Goal: Information Seeking & Learning: Learn about a topic

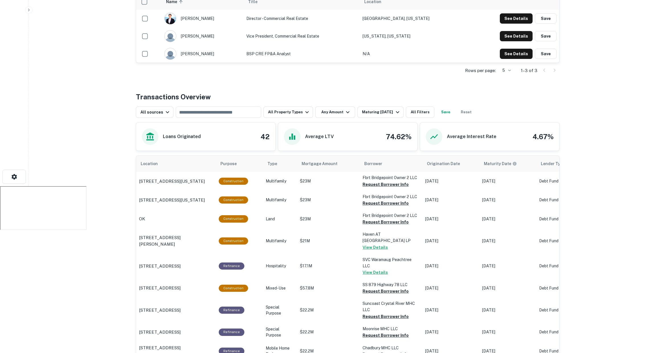
scroll to position [224, 0]
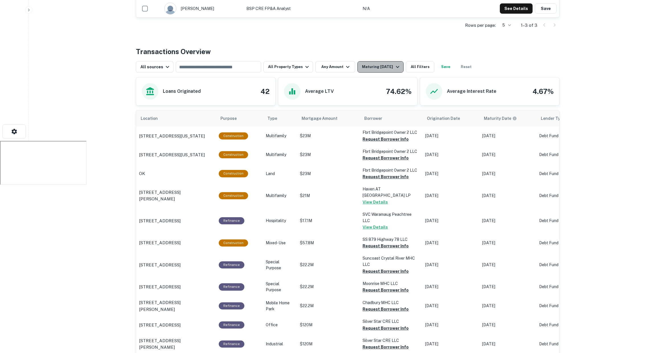
click at [382, 64] on div "Maturing In 1 Year" at bounding box center [381, 67] width 39 height 7
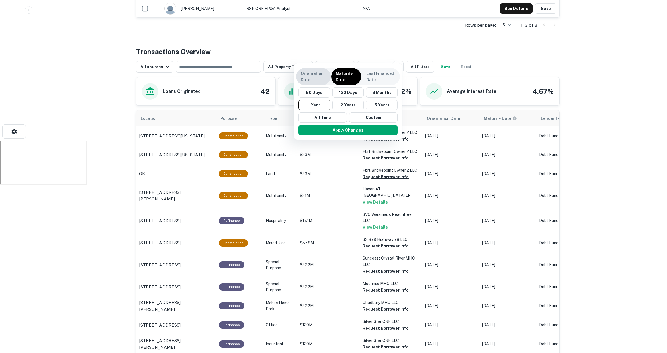
click at [323, 76] on p "Origination Date" at bounding box center [313, 76] width 25 height 13
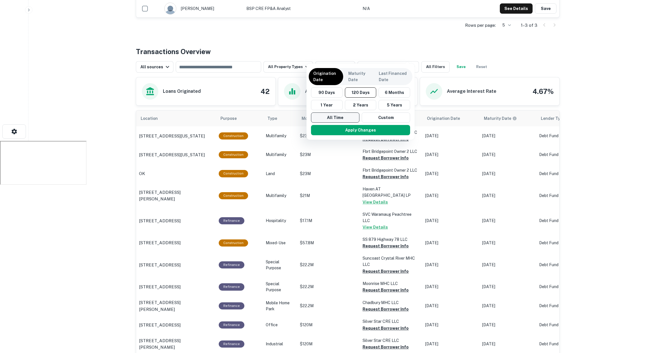
click at [323, 117] on button "All Time" at bounding box center [335, 118] width 48 height 10
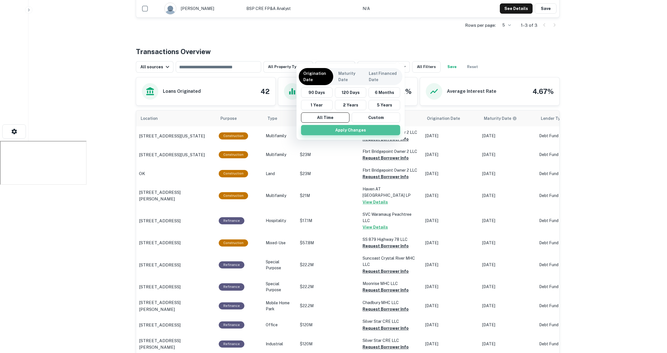
click at [346, 126] on button "Apply Changes" at bounding box center [350, 130] width 99 height 10
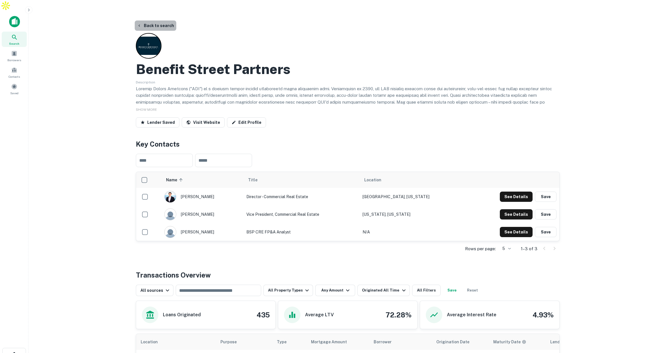
click at [158, 21] on button "Back to search" at bounding box center [156, 26] width 42 height 10
click at [157, 21] on button "Back to search" at bounding box center [156, 26] width 42 height 10
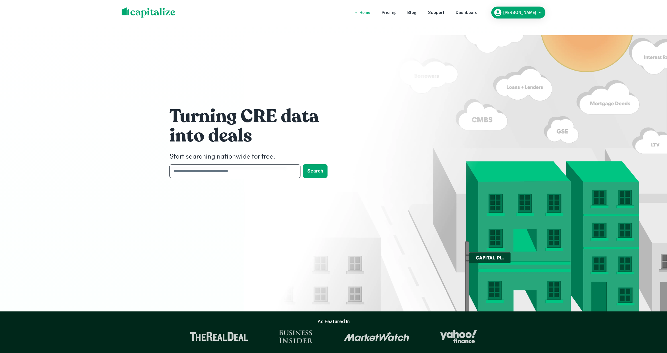
click at [251, 164] on input "text" at bounding box center [233, 171] width 127 height 14
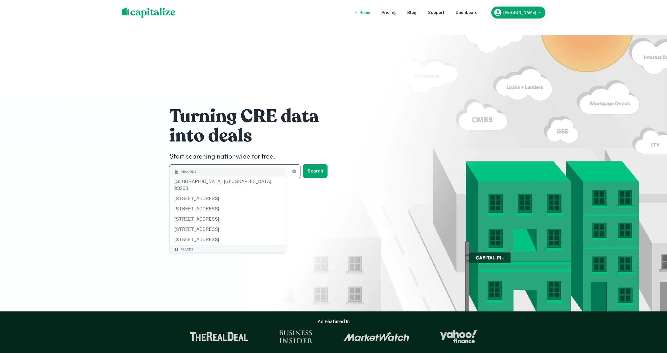
type input "******"
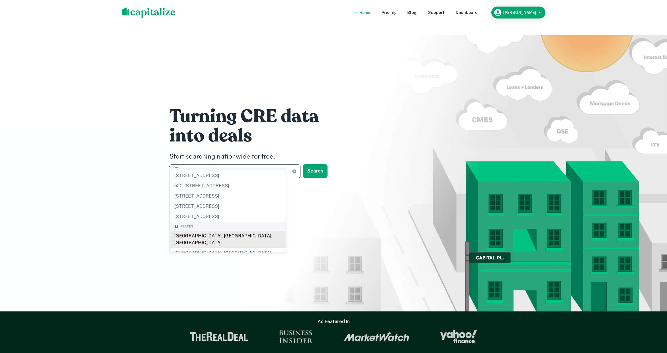
scroll to position [6, 0]
click at [225, 237] on div "Los Angeles, CA, USA" at bounding box center [228, 239] width 116 height 17
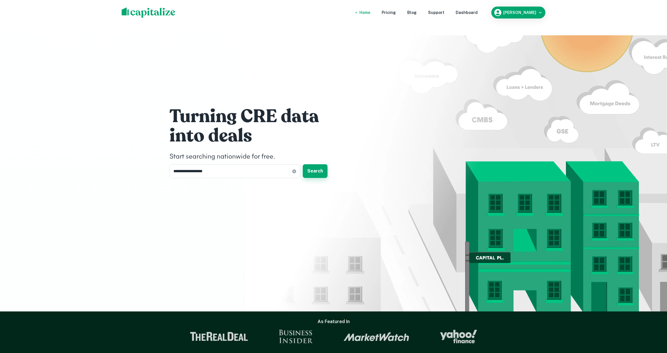
click at [316, 164] on button "Search" at bounding box center [315, 171] width 25 height 14
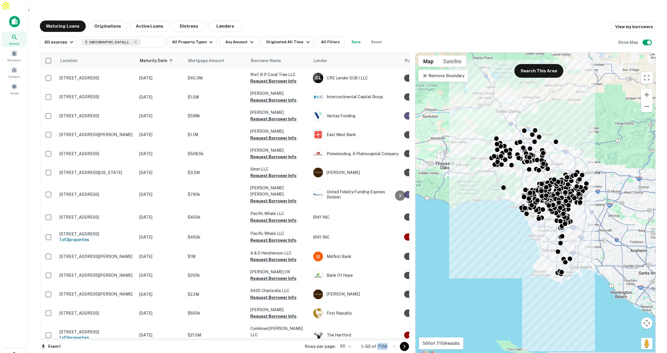
drag, startPoint x: 377, startPoint y: 333, endPoint x: 388, endPoint y: 335, distance: 10.6
click at [388, 339] on div "Rows per page: 50 ** 1–50 of 7159" at bounding box center [354, 346] width 112 height 15
click at [297, 39] on div "Originated All Time" at bounding box center [288, 42] width 45 height 7
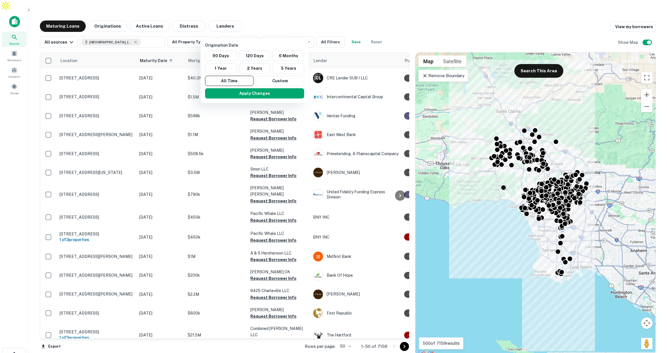
click at [64, 13] on div at bounding box center [333, 176] width 667 height 353
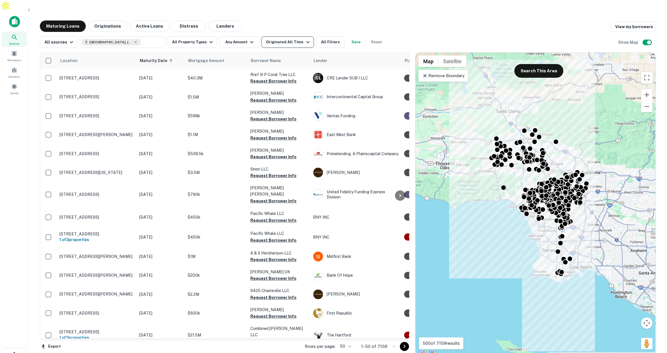
click at [278, 39] on div "Originated All Time" at bounding box center [288, 42] width 45 height 7
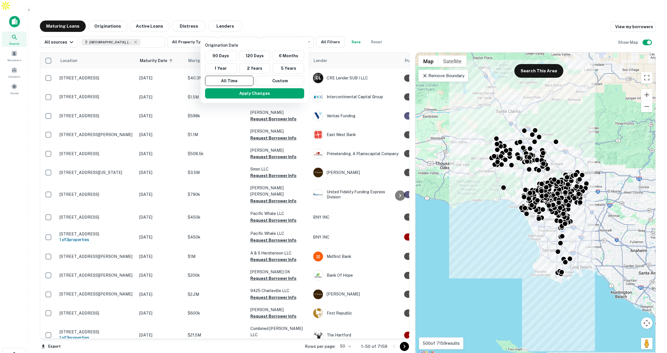
click at [319, 32] on div at bounding box center [333, 176] width 667 height 353
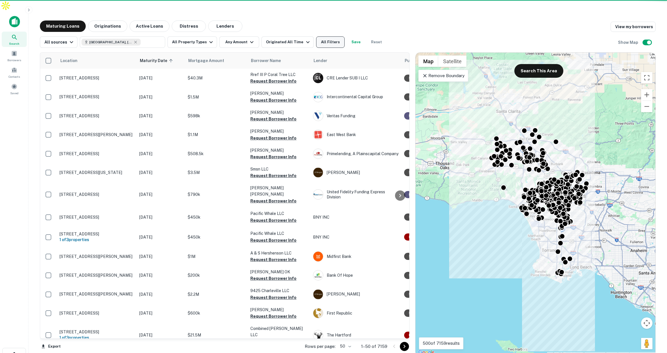
click at [322, 36] on button "All Filters" at bounding box center [330, 41] width 28 height 11
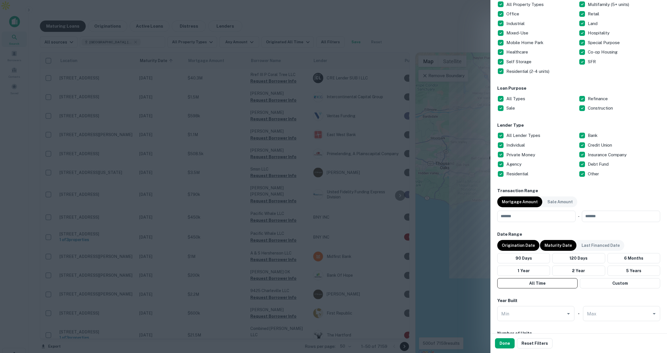
scroll to position [136, 0]
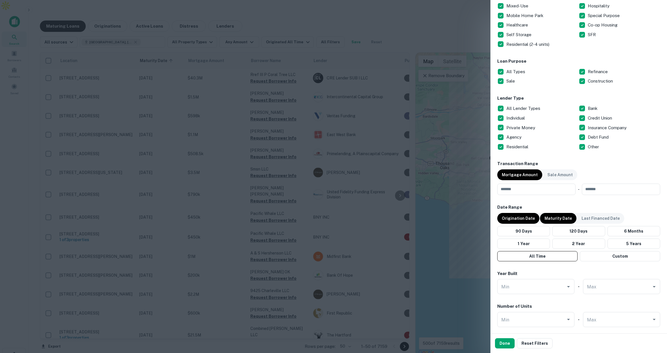
click at [554, 221] on p "Maturity Date" at bounding box center [558, 218] width 27 height 6
click at [590, 254] on button "Custom" at bounding box center [619, 256] width 78 height 10
click at [571, 273] on icon "Choose date, selected date is May 19, 2025" at bounding box center [571, 274] width 7 height 7
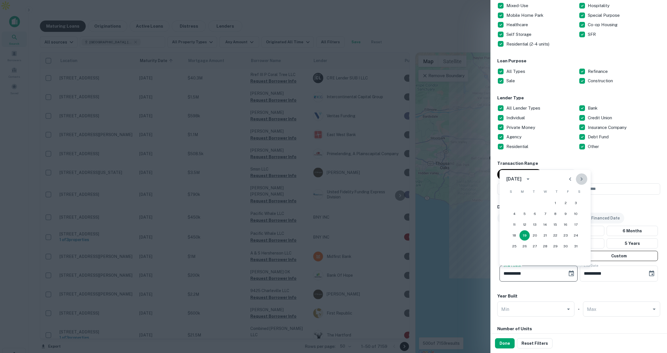
click at [582, 178] on icon "Next month" at bounding box center [582, 179] width 7 height 7
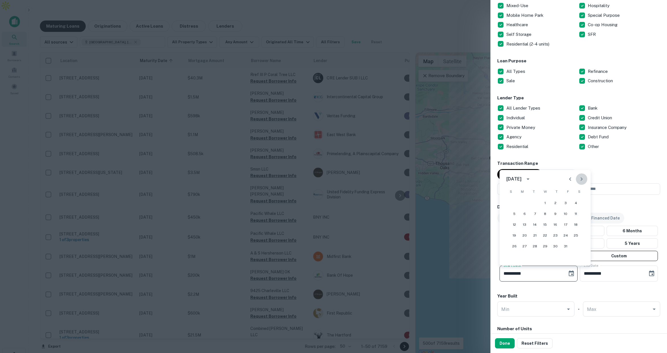
click at [582, 178] on icon "Next month" at bounding box center [582, 179] width 7 height 7
click at [582, 178] on icon "Next month" at bounding box center [582, 179] width 2 height 3
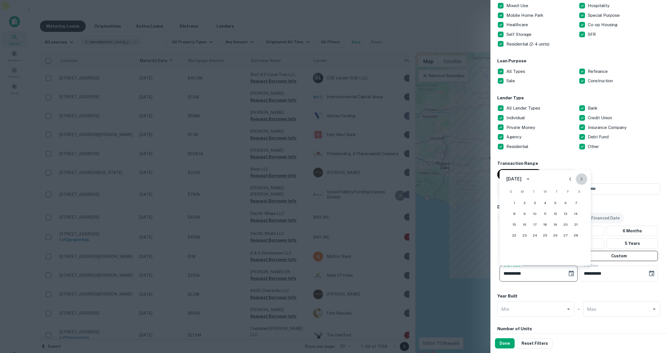
click at [582, 178] on icon "Next month" at bounding box center [582, 179] width 2 height 3
click at [546, 201] on button "1" at bounding box center [545, 203] width 10 height 10
type input "**********"
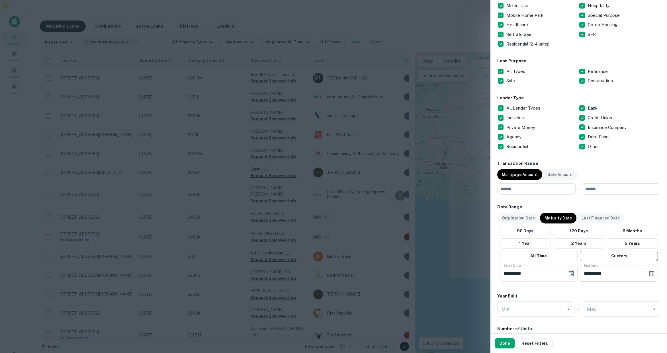
click at [652, 272] on icon "Choose date, selected date is Sep 16, 2025" at bounding box center [651, 274] width 5 height 6
click at [647, 178] on icon "Next month" at bounding box center [649, 179] width 7 height 7
click at [648, 178] on icon "Next month" at bounding box center [649, 179] width 7 height 7
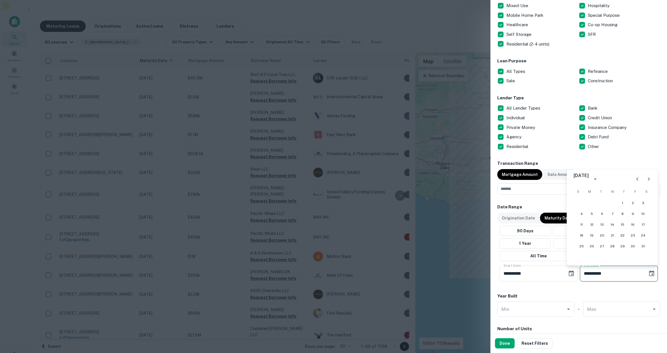
click at [648, 178] on icon "Next month" at bounding box center [649, 179] width 7 height 7
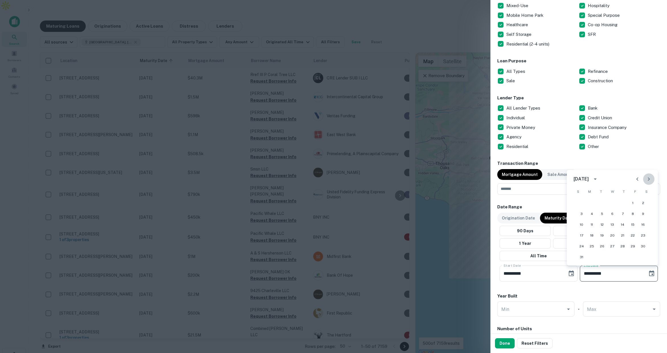
click at [648, 178] on icon "Next month" at bounding box center [649, 179] width 7 height 7
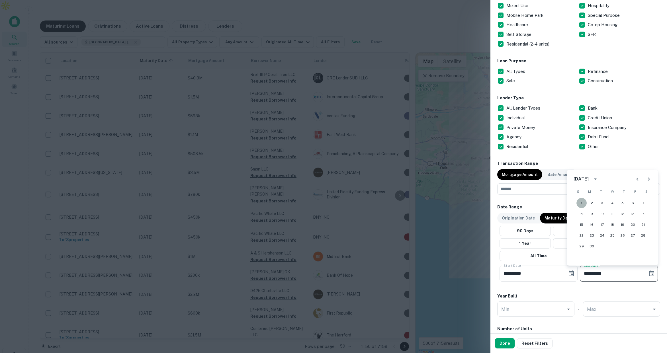
click at [583, 201] on button "1" at bounding box center [582, 203] width 10 height 10
type input "**********"
click at [505, 343] on button "Done" at bounding box center [505, 344] width 20 height 10
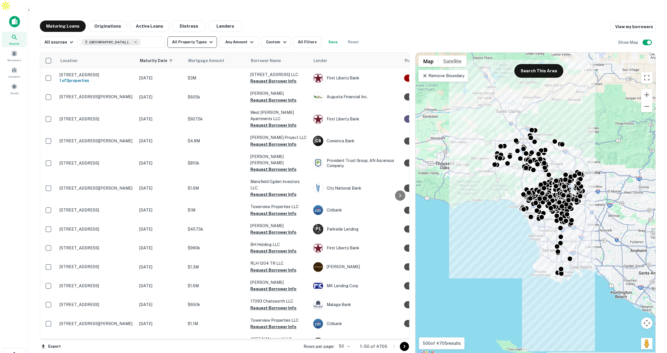
click at [195, 36] on button "All Property Types" at bounding box center [193, 41] width 50 height 11
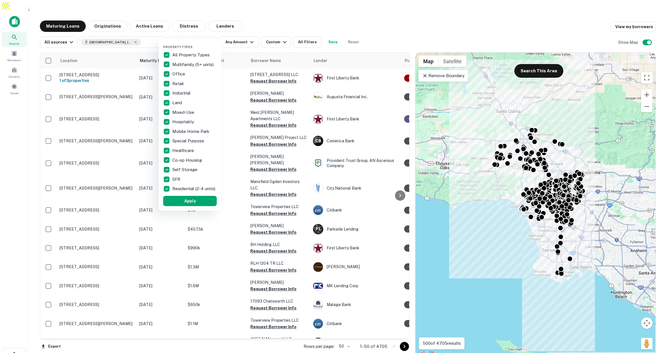
click at [234, 30] on div at bounding box center [333, 176] width 667 height 353
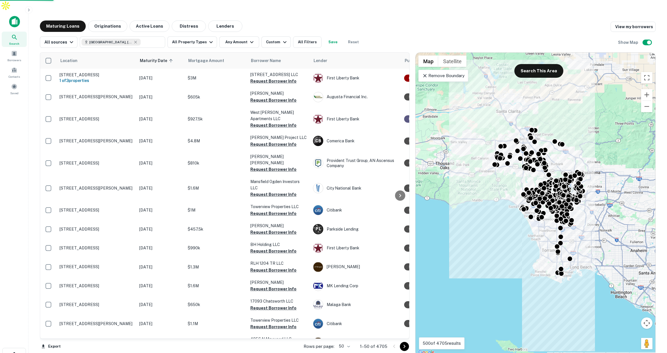
click at [238, 31] on div "Property Types All Property Types Multifamily (5+ units) Office Retail Industri…" at bounding box center [333, 176] width 667 height 353
click at [240, 32] on div "Property Types All Property Types Multifamily (5+ units) Office Retail Industri…" at bounding box center [333, 176] width 667 height 353
click at [245, 32] on div "Property Types All Property Types Multifamily (5+ units) Office Retail Industri…" at bounding box center [333, 176] width 667 height 353
click at [255, 20] on div "Property Types All Property Types Multifamily (5+ units) Office Retail Industri…" at bounding box center [333, 176] width 667 height 353
drag, startPoint x: 246, startPoint y: 30, endPoint x: 243, endPoint y: 31, distance: 3.7
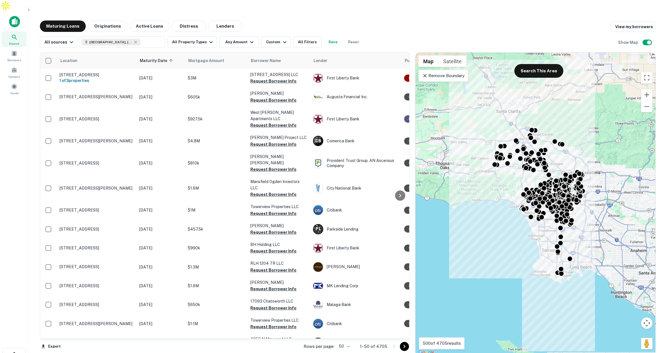
click at [245, 31] on div "Property Types All Property Types Multifamily (5+ units) Office Retail Industri…" at bounding box center [333, 176] width 667 height 353
click at [243, 31] on div "Property Types All Property Types Multifamily (5+ units) Office Retail Industri…" at bounding box center [333, 176] width 667 height 353
drag, startPoint x: 243, startPoint y: 31, endPoint x: 155, endPoint y: 10, distance: 90.3
click at [243, 31] on div "Property Types All Property Types Multifamily (5+ units) Office Retail Industri…" at bounding box center [333, 176] width 667 height 353
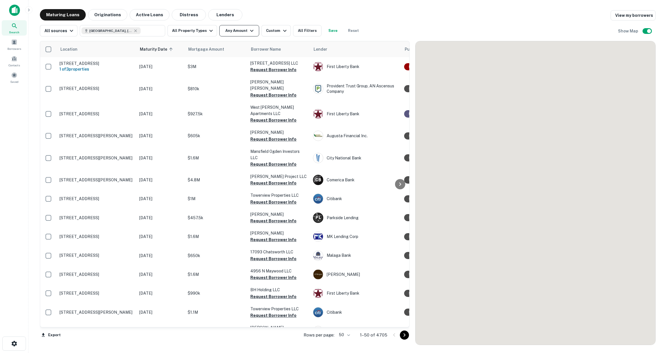
click at [244, 31] on button "Any Amount" at bounding box center [239, 30] width 40 height 11
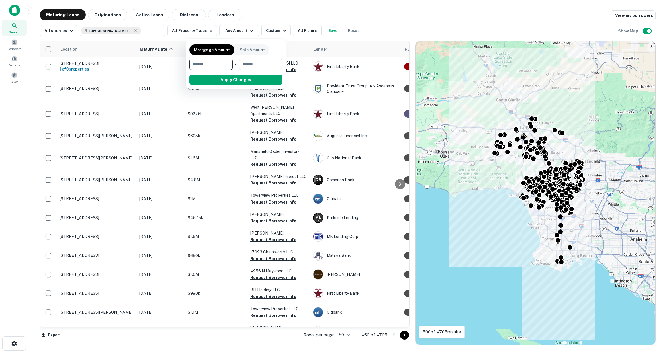
click at [217, 63] on input "number" at bounding box center [209, 64] width 39 height 11
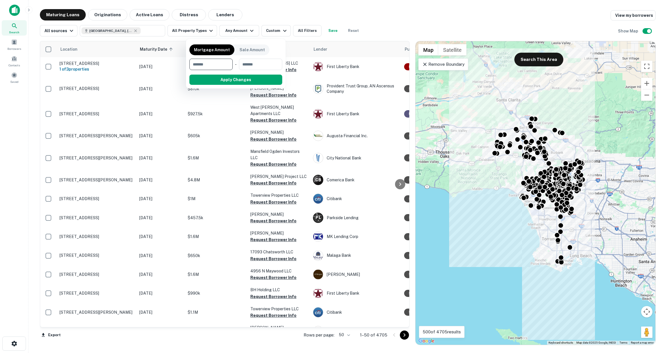
type input "*******"
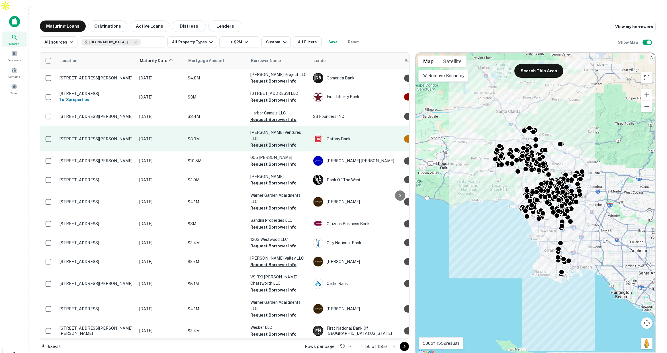
click at [268, 142] on button "Request Borrower Info" at bounding box center [273, 145] width 46 height 7
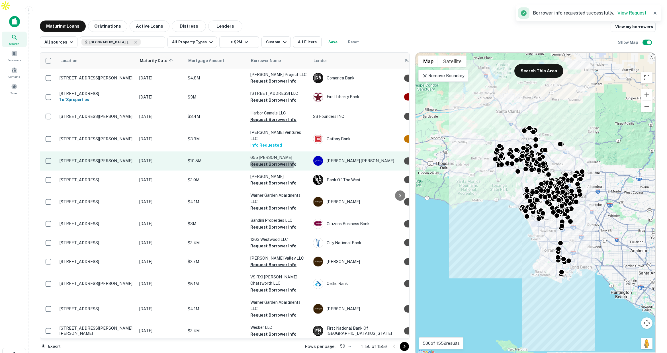
click at [267, 161] on button "Request Borrower Info" at bounding box center [273, 164] width 46 height 7
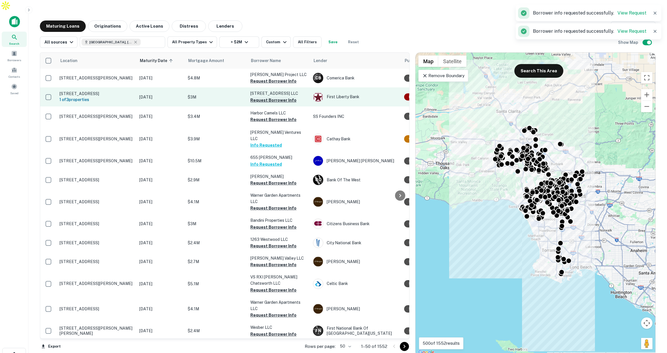
click at [276, 97] on button "Request Borrower Info" at bounding box center [273, 100] width 46 height 7
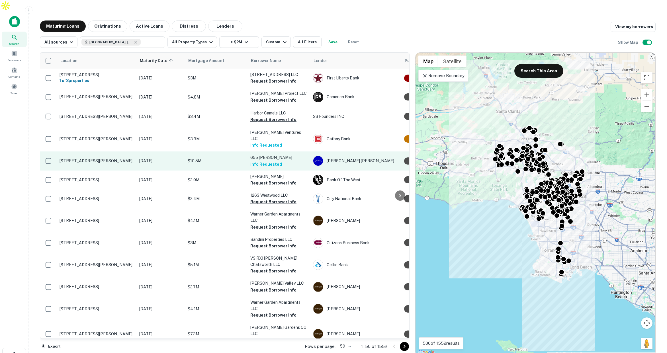
click at [218, 158] on p "$10.5M" at bounding box center [216, 161] width 57 height 6
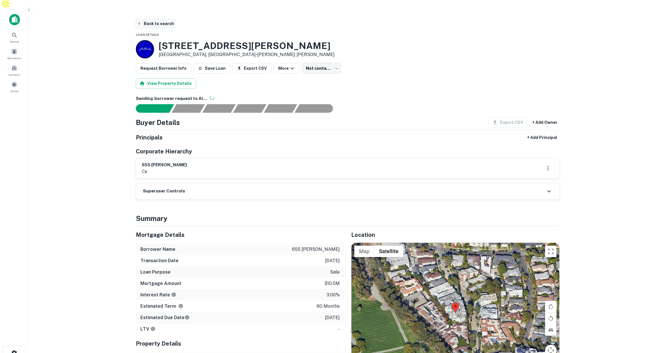
scroll to position [3, 0]
click at [159, 18] on button "Back to search" at bounding box center [156, 23] width 42 height 10
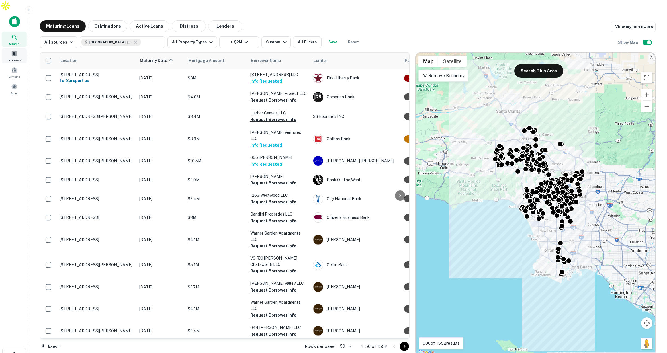
click at [18, 48] on div "Borrowers" at bounding box center [14, 55] width 25 height 15
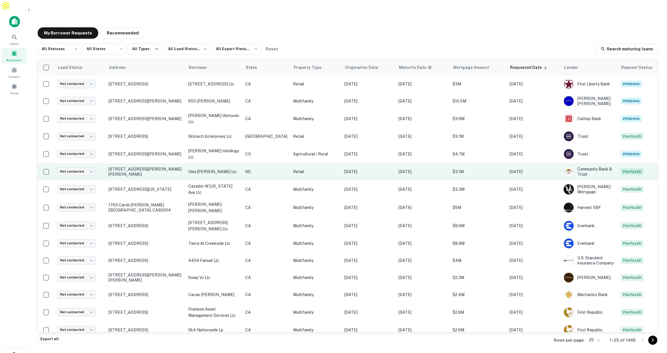
click at [304, 169] on p "Retail" at bounding box center [316, 172] width 46 height 6
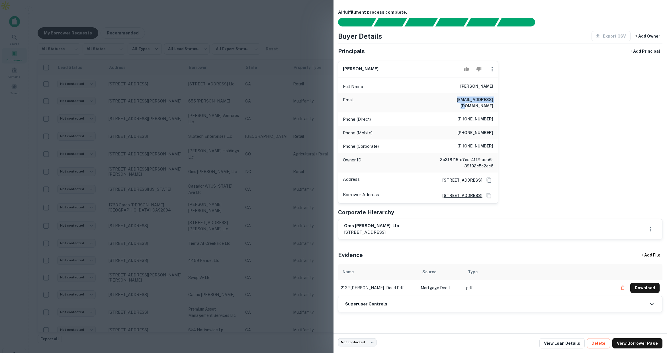
drag, startPoint x: 455, startPoint y: 99, endPoint x: 492, endPoint y: 101, distance: 38.0
click at [492, 101] on div "Email sanandani@aol.com" at bounding box center [419, 102] width 160 height 19
click at [462, 116] on h6 "(704) 525-0593" at bounding box center [476, 119] width 36 height 7
click at [309, 164] on div at bounding box center [333, 176] width 667 height 353
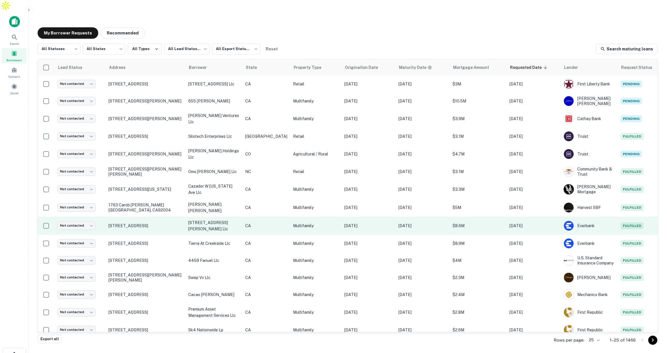
click at [273, 223] on p "CA" at bounding box center [266, 226] width 42 height 6
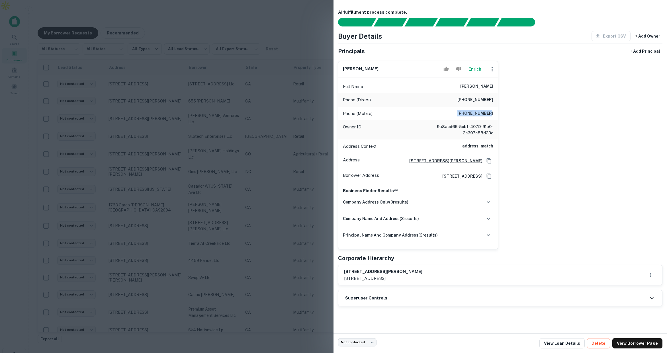
drag, startPoint x: 462, startPoint y: 112, endPoint x: 492, endPoint y: 114, distance: 30.0
click at [492, 114] on h6 "(619) 654-0323" at bounding box center [476, 113] width 36 height 7
click at [292, 66] on div at bounding box center [333, 176] width 667 height 353
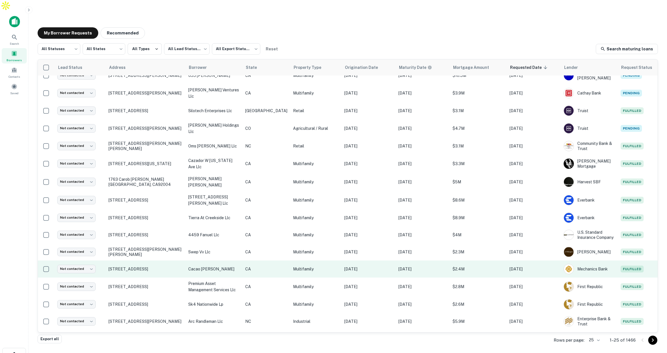
scroll to position [25, 0]
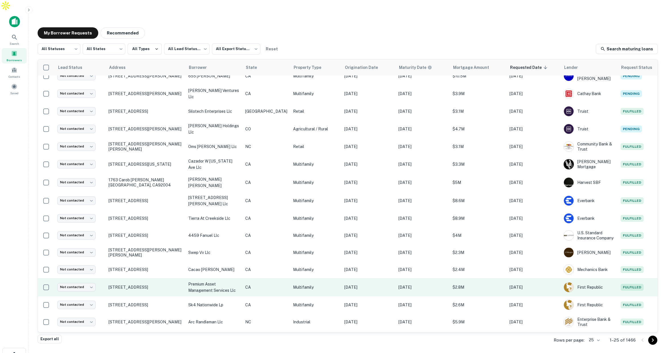
click at [266, 278] on td "CA" at bounding box center [267, 287] width 48 height 18
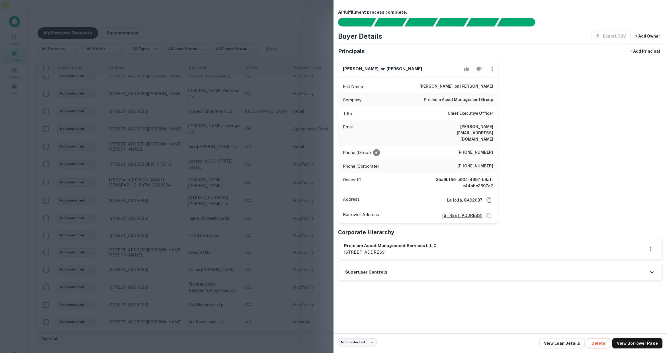
click at [291, 19] on div at bounding box center [333, 176] width 667 height 353
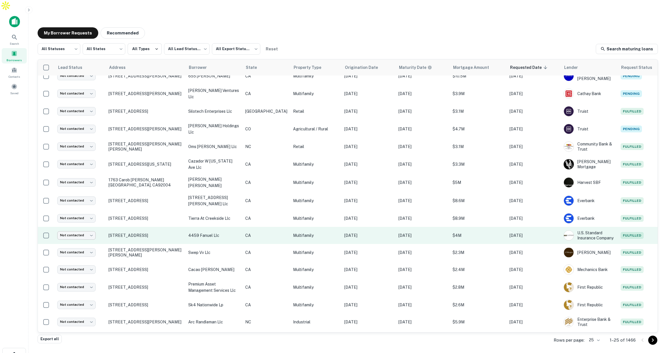
click at [83, 219] on body "Search Borrowers Contacts Saved My Borrower Requests Recommended All Statuses *…" at bounding box center [333, 176] width 667 height 353
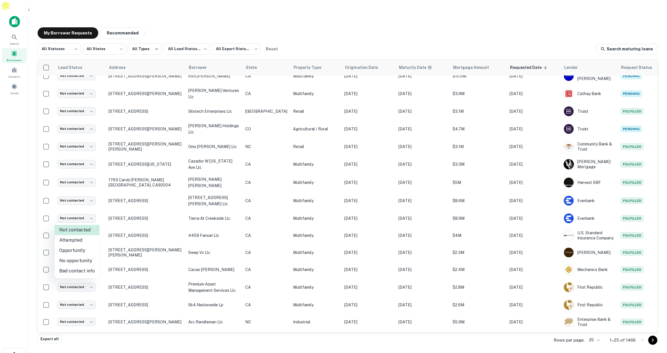
click at [297, 27] on div at bounding box center [333, 176] width 667 height 353
click at [12, 34] on icon at bounding box center [14, 37] width 7 height 7
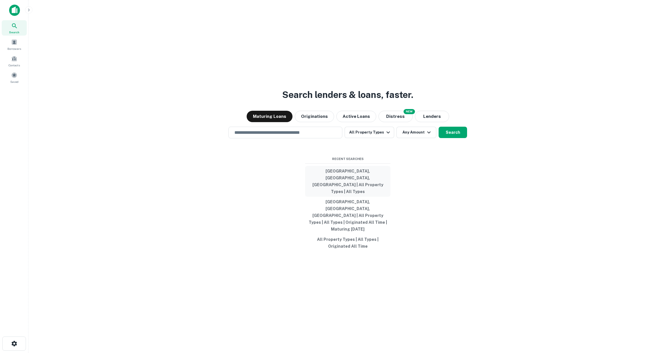
click at [347, 186] on button "[GEOGRAPHIC_DATA], [GEOGRAPHIC_DATA], [GEOGRAPHIC_DATA] | All Property Types | …" at bounding box center [347, 181] width 85 height 31
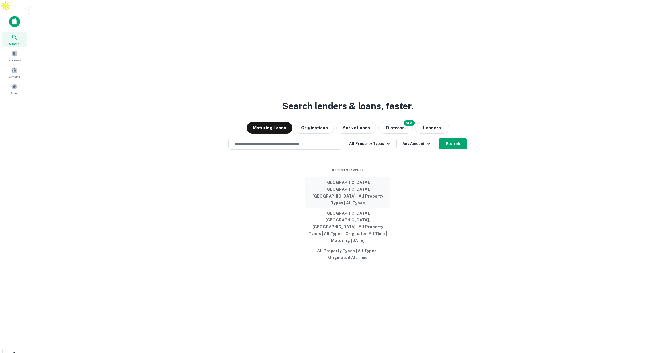
type input "**********"
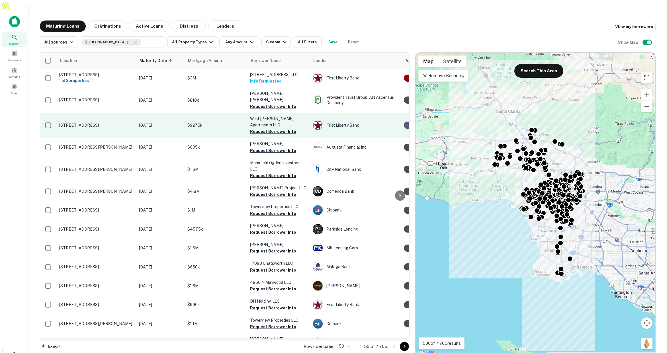
scroll to position [3, 0]
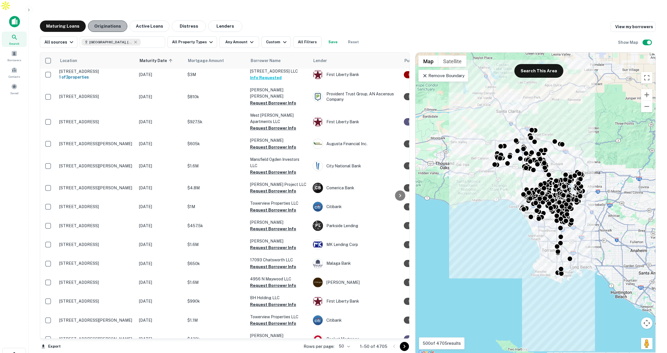
click at [106, 21] on button "Originations" at bounding box center [107, 26] width 39 height 11
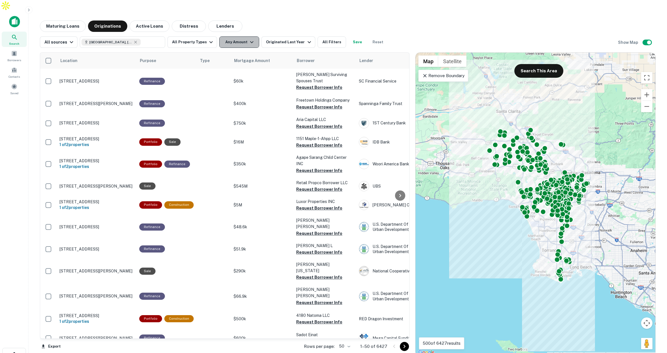
click at [236, 36] on button "Any Amount" at bounding box center [239, 41] width 40 height 11
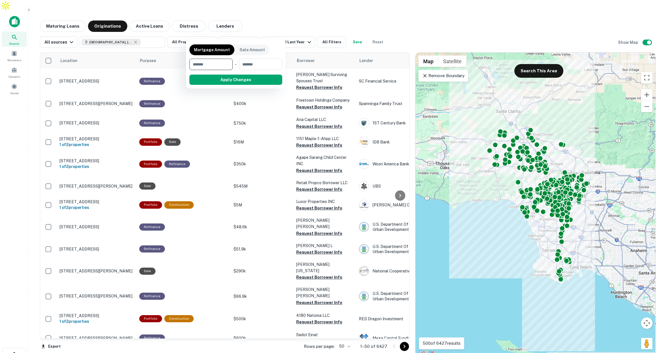
click at [212, 66] on input "number" at bounding box center [209, 64] width 39 height 11
type input "*******"
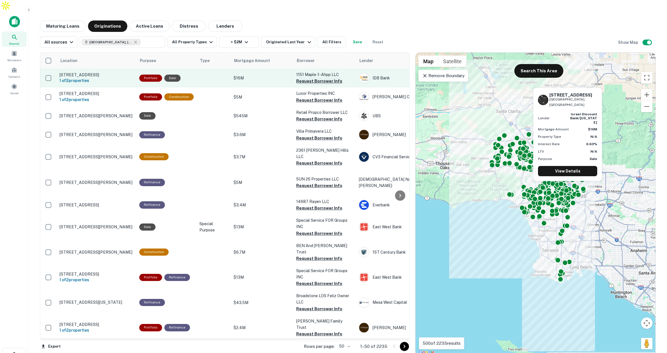
click at [311, 78] on button "Request Borrower Info" at bounding box center [319, 81] width 46 height 7
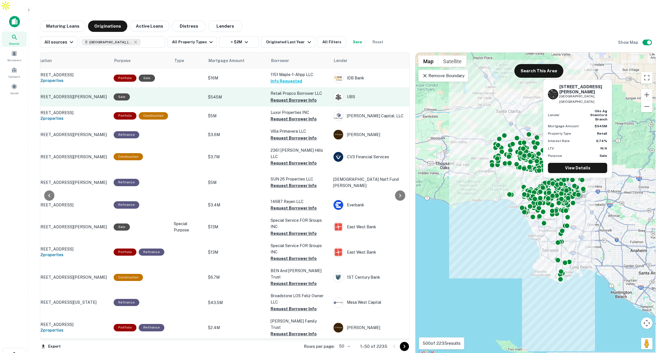
scroll to position [0, 27]
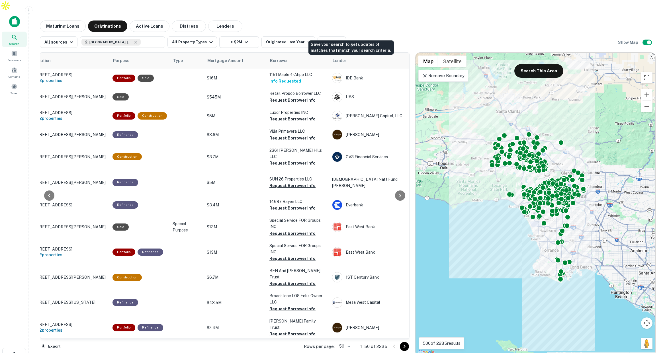
click at [354, 36] on button "Save" at bounding box center [358, 41] width 18 height 11
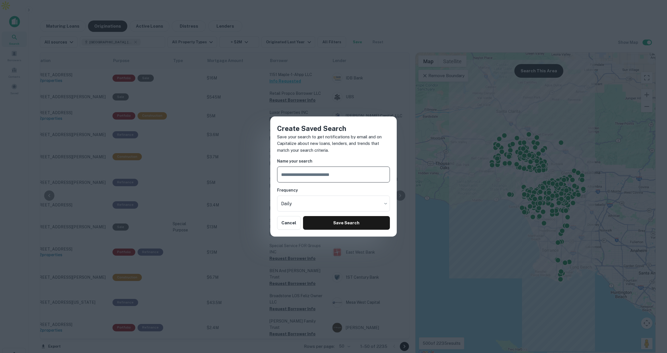
click at [322, 178] on input "text" at bounding box center [333, 175] width 113 height 16
type input "**********"
click at [342, 221] on button "Save Search" at bounding box center [346, 223] width 87 height 14
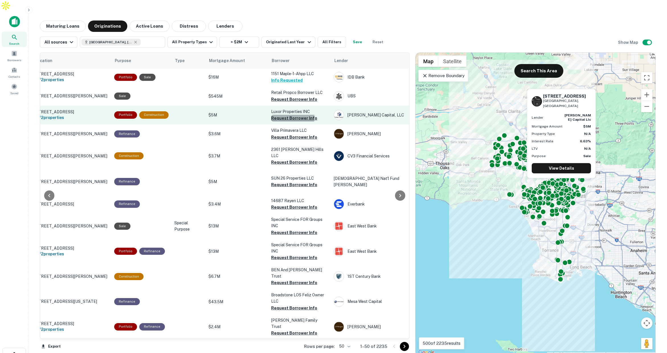
scroll to position [1, 23]
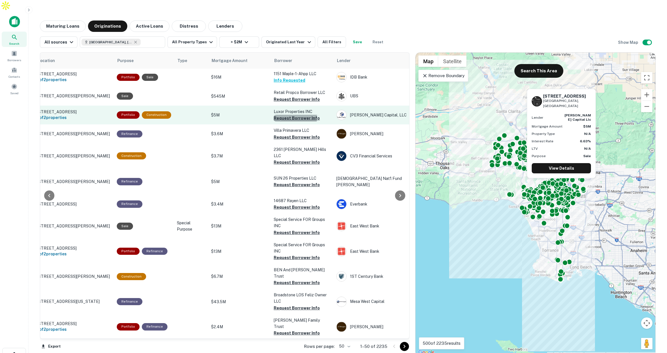
click at [284, 115] on button "Request Borrower Info" at bounding box center [297, 118] width 46 height 7
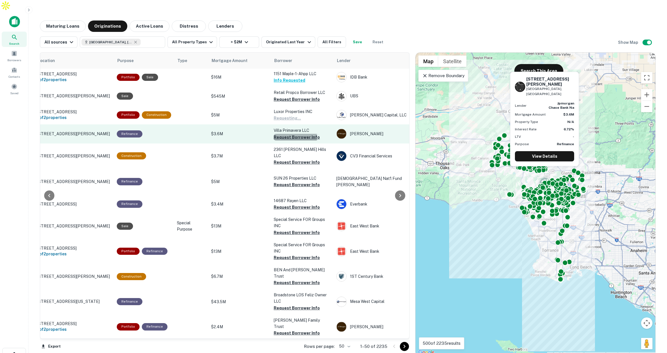
click at [283, 134] on button "Request Borrower Info" at bounding box center [297, 137] width 46 height 7
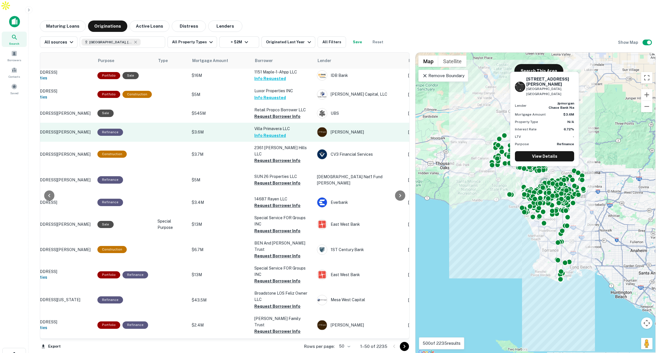
scroll to position [3, 41]
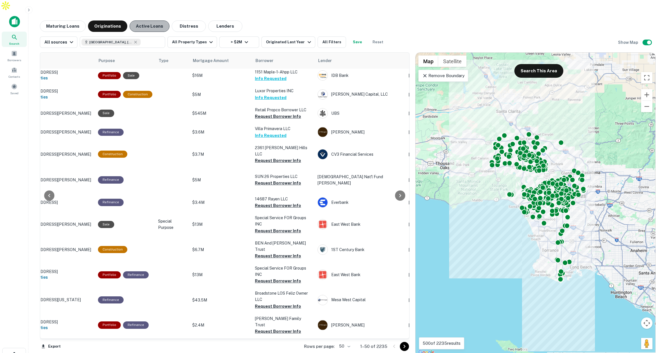
click at [153, 21] on button "Active Loans" at bounding box center [150, 26] width 40 height 11
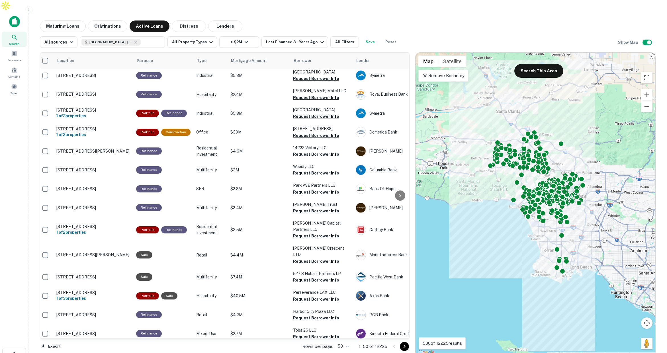
scroll to position [3, 4]
click at [307, 39] on div "Last Financed 3+ Years Ago" at bounding box center [295, 42] width 59 height 7
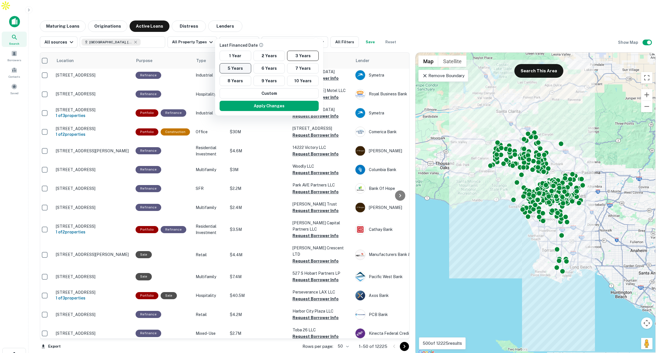
click at [242, 70] on button "5 Years" at bounding box center [236, 68] width 32 height 10
click at [280, 108] on button "Apply Changes" at bounding box center [269, 106] width 99 height 10
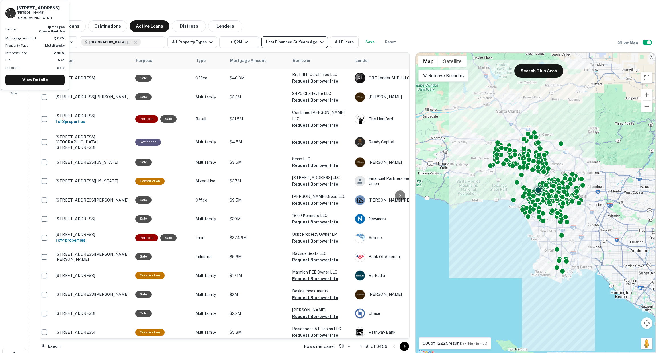
scroll to position [0, 5]
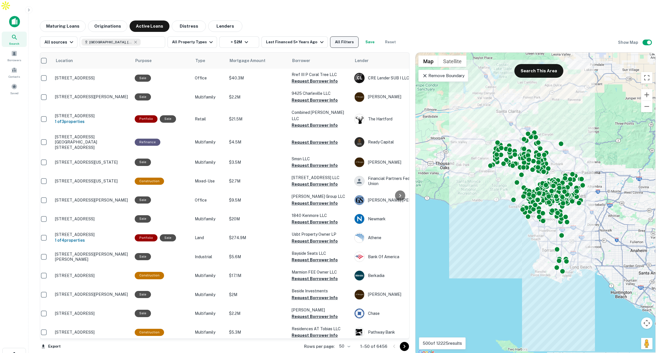
click at [330, 36] on button "All Filters" at bounding box center [344, 41] width 28 height 11
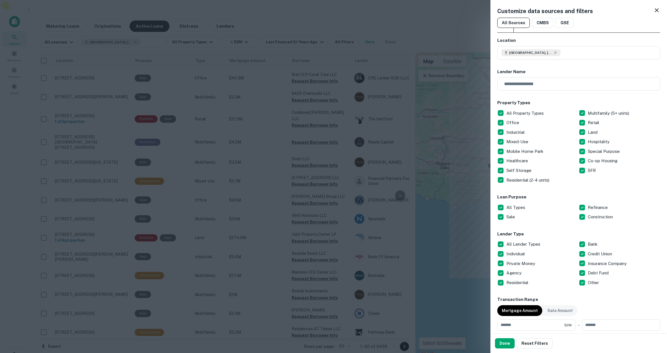
click at [287, 79] on div at bounding box center [333, 176] width 667 height 353
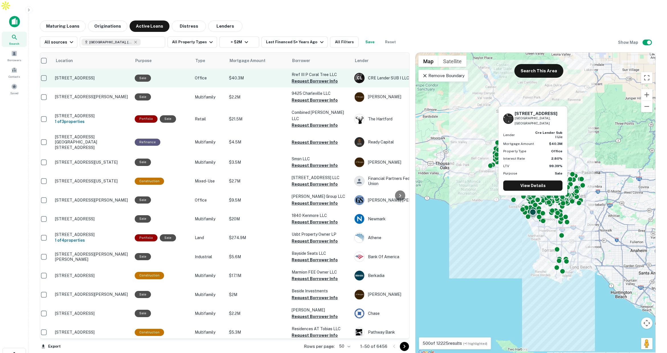
click at [304, 78] on button "Request Borrower Info" at bounding box center [315, 81] width 46 height 7
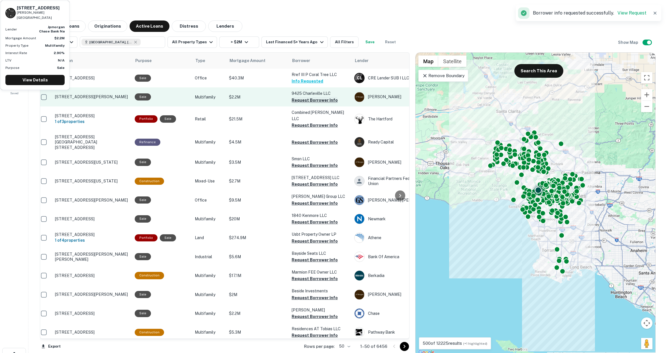
click at [302, 97] on button "Request Borrower Info" at bounding box center [315, 100] width 46 height 7
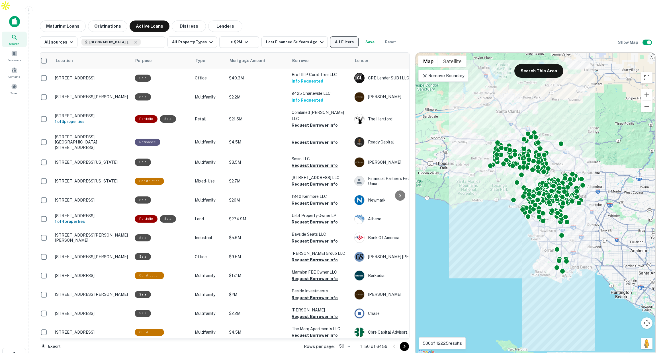
click at [335, 36] on button "All Filters" at bounding box center [344, 41] width 28 height 11
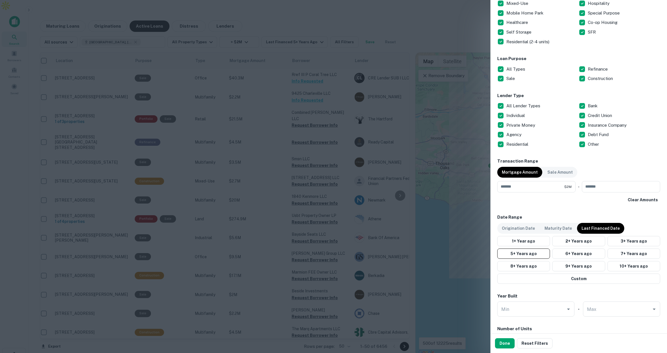
scroll to position [139, 0]
click at [445, 30] on div at bounding box center [333, 176] width 667 height 353
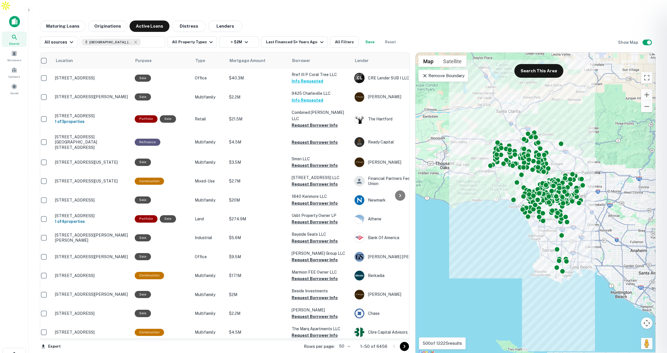
click at [212, 14] on div at bounding box center [333, 176] width 667 height 353
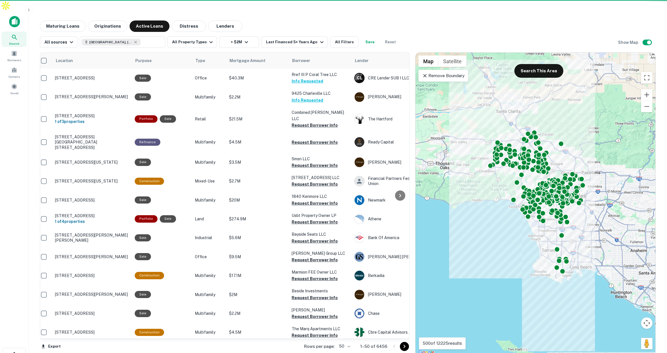
click at [217, 21] on button "Lenders" at bounding box center [225, 26] width 34 height 11
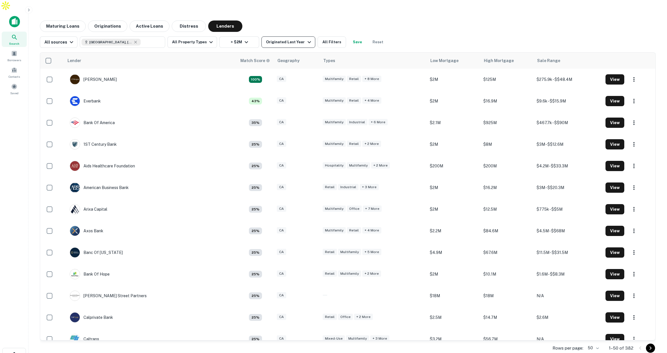
click at [295, 39] on div "Originated Last Year" at bounding box center [289, 42] width 46 height 7
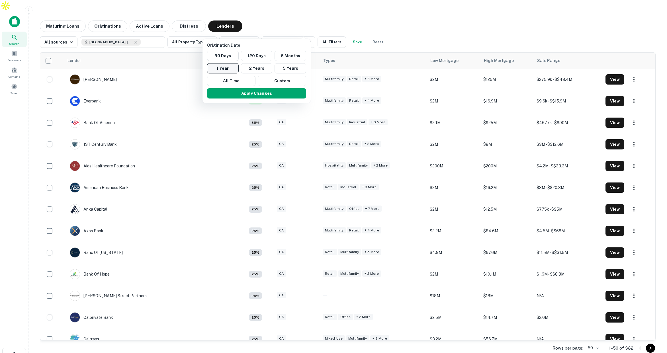
drag, startPoint x: 228, startPoint y: 54, endPoint x: 238, endPoint y: 64, distance: 14.1
click at [228, 54] on button "90 Days" at bounding box center [223, 56] width 32 height 10
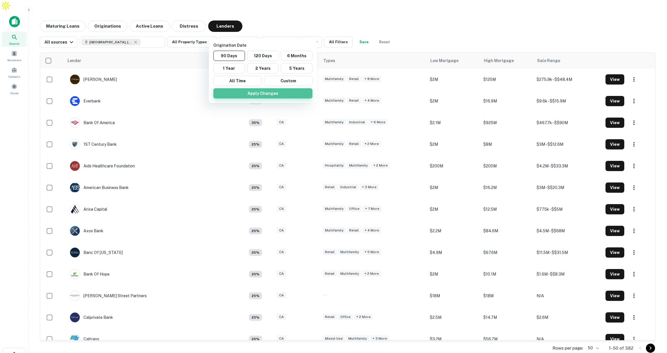
click at [269, 91] on button "Apply Changes" at bounding box center [262, 93] width 99 height 10
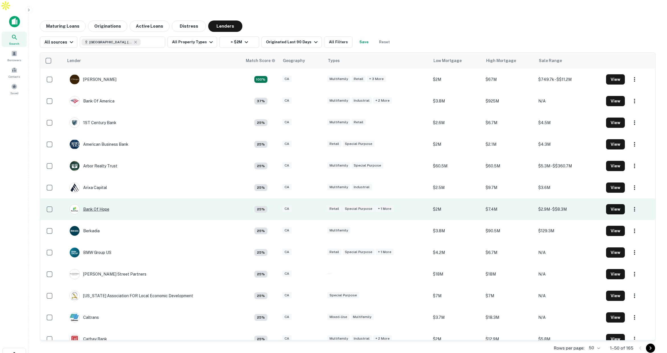
click at [102, 204] on div "Bank Of Hope" at bounding box center [90, 209] width 40 height 10
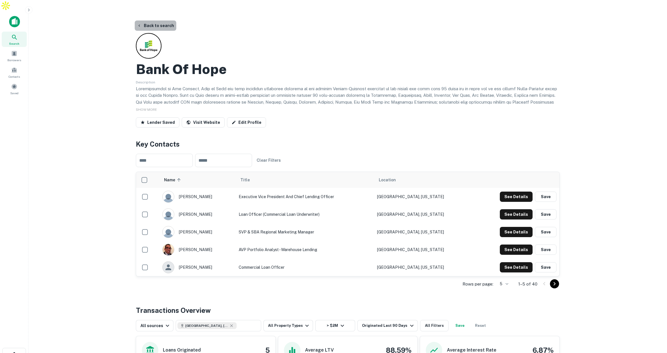
click at [158, 21] on button "Back to search" at bounding box center [156, 26] width 42 height 10
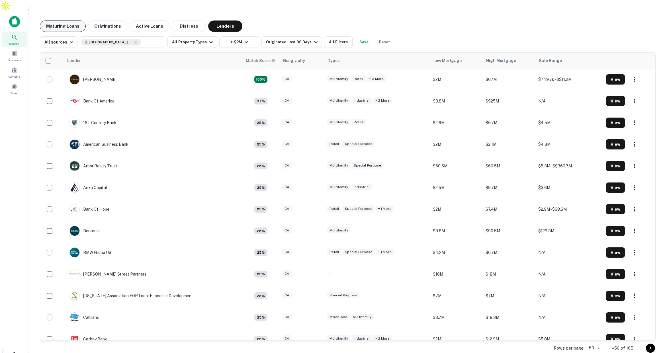
click at [77, 21] on button "Maturing Loans" at bounding box center [63, 26] width 46 height 11
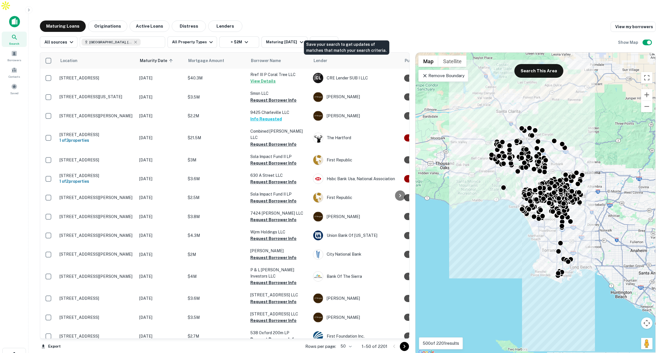
click at [350, 36] on button "Save" at bounding box center [350, 41] width 18 height 11
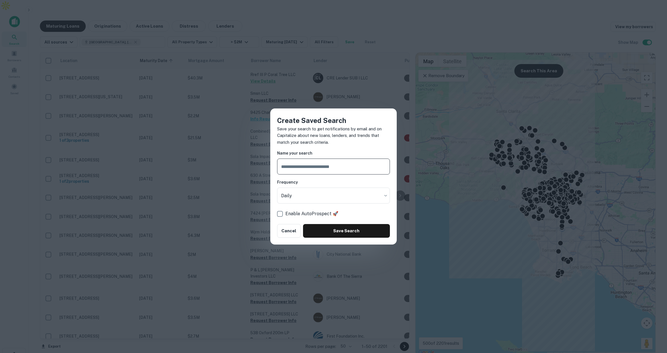
click at [317, 166] on input "text" at bounding box center [333, 167] width 113 height 16
type input "**********"
click at [331, 229] on button "Save Search" at bounding box center [346, 231] width 87 height 14
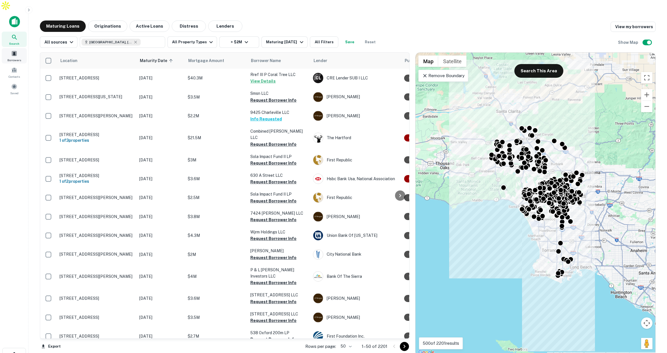
click at [17, 50] on span at bounding box center [14, 53] width 6 height 6
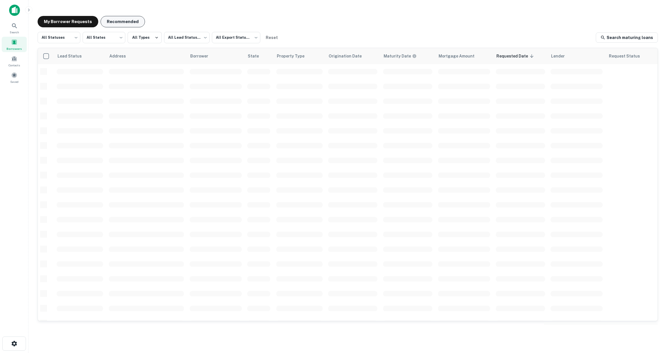
click at [130, 19] on button "Recommended" at bounding box center [123, 21] width 44 height 11
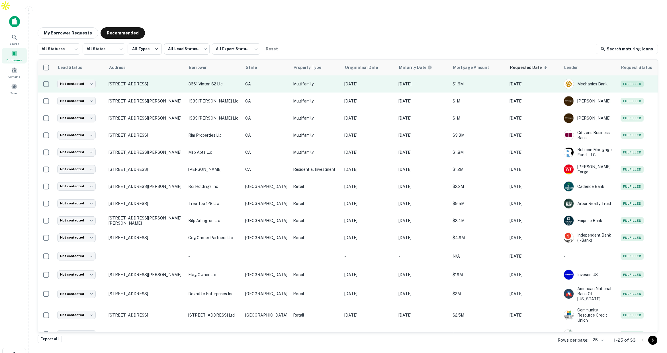
click at [263, 81] on p "CA" at bounding box center [266, 84] width 42 height 6
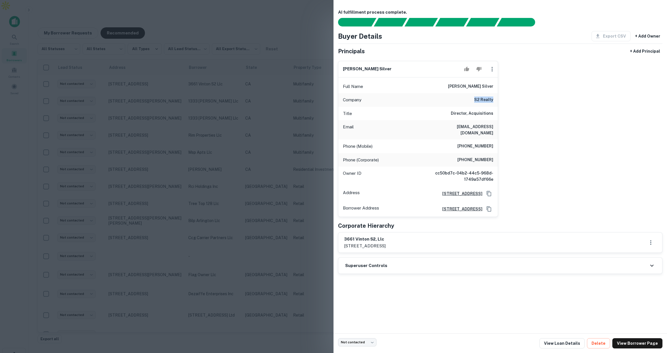
drag, startPoint x: 475, startPoint y: 100, endPoint x: 494, endPoint y: 101, distance: 19.1
click at [494, 101] on div "Company s2 realty" at bounding box center [419, 100] width 160 height 14
click at [284, 29] on div at bounding box center [333, 176] width 667 height 353
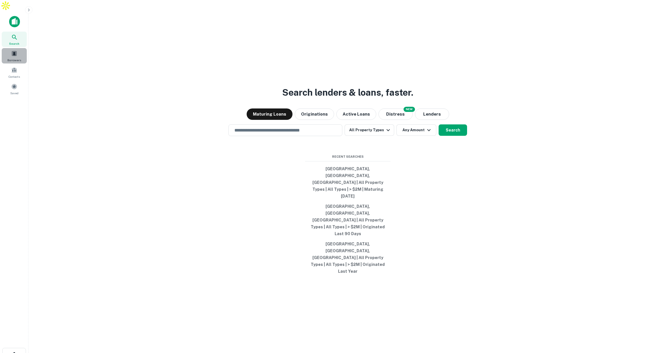
click at [15, 58] on span "Borrowers" at bounding box center [14, 60] width 14 height 5
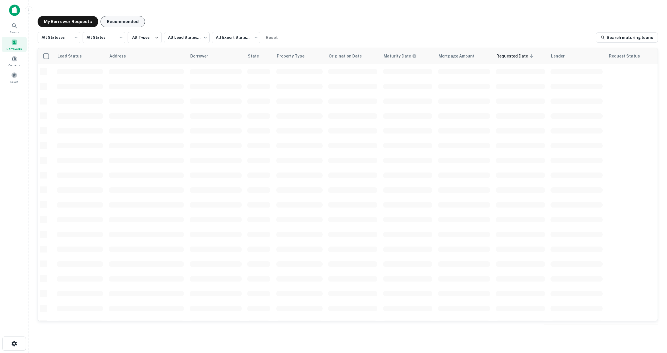
click at [128, 20] on button "Recommended" at bounding box center [123, 21] width 44 height 11
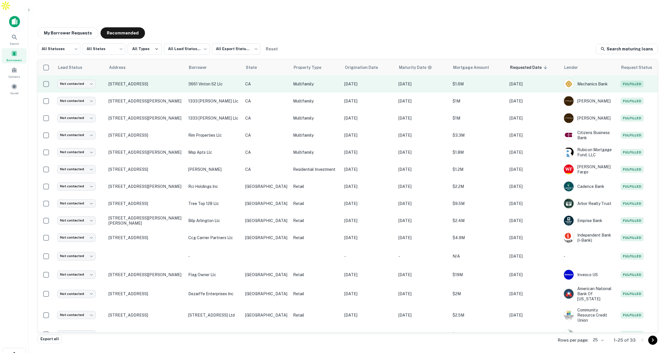
click at [233, 81] on p "3661 vinton s2 llc" at bounding box center [213, 84] width 51 height 6
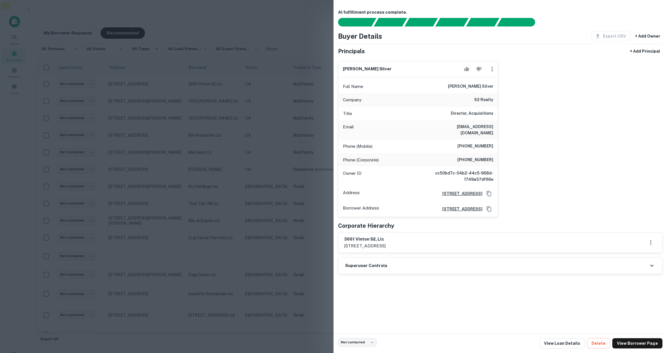
click at [479, 98] on h6 "s2 realty" at bounding box center [483, 100] width 19 height 7
drag, startPoint x: 465, startPoint y: 86, endPoint x: 495, endPoint y: 85, distance: 29.6
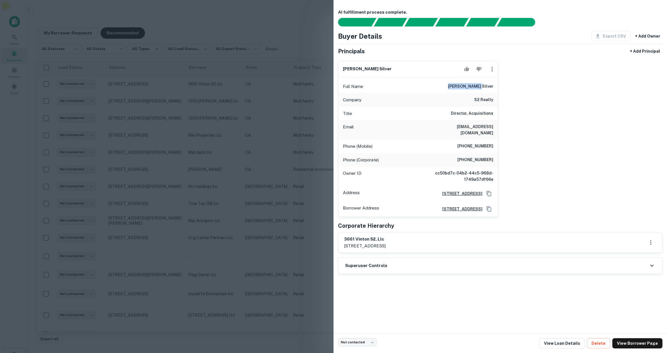
click at [495, 85] on div "Full Name evan h. silver" at bounding box center [419, 87] width 160 height 14
click at [145, 44] on div at bounding box center [333, 176] width 667 height 353
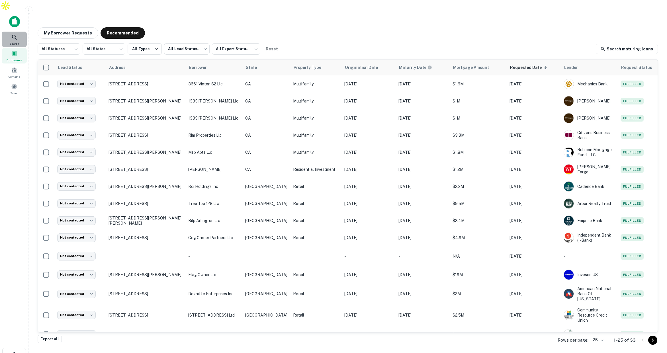
click at [19, 32] on div "Search" at bounding box center [14, 39] width 25 height 15
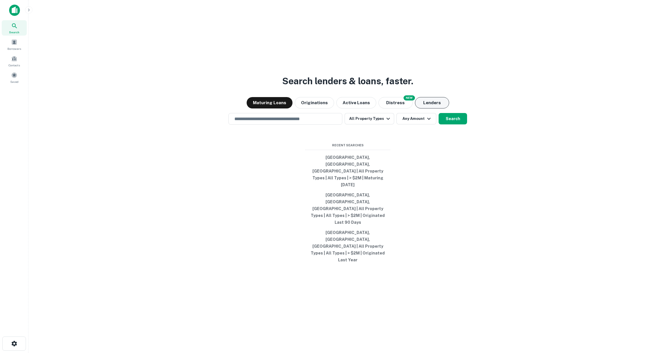
click at [431, 109] on button "Lenders" at bounding box center [432, 102] width 34 height 11
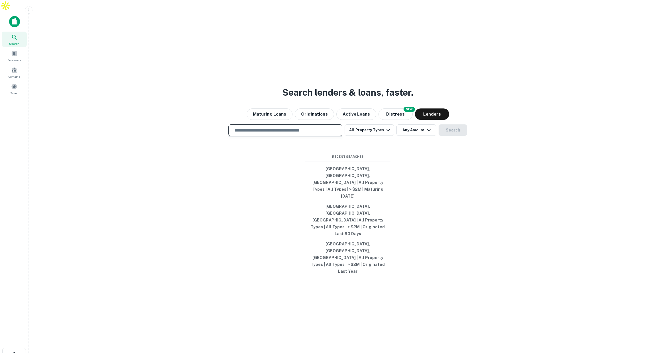
click at [333, 134] on input "text" at bounding box center [285, 130] width 109 height 7
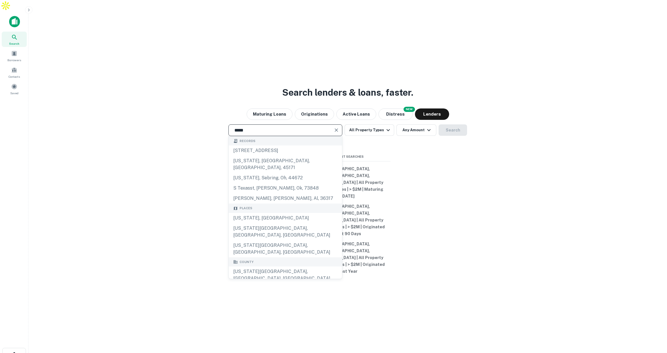
drag, startPoint x: 289, startPoint y: 225, endPoint x: 292, endPoint y: 222, distance: 4.1
click at [289, 223] on div "Texas, USA" at bounding box center [285, 218] width 113 height 10
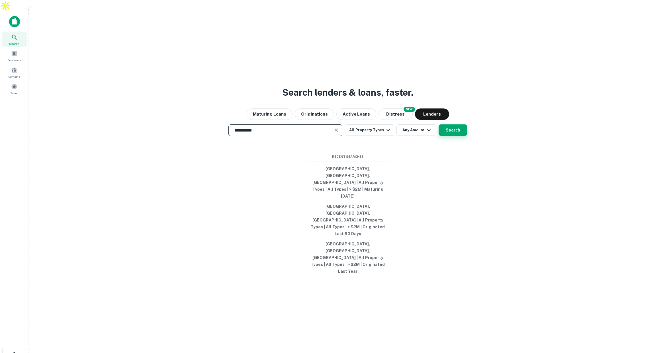
type input "**********"
click at [451, 136] on button "Search" at bounding box center [453, 130] width 28 height 11
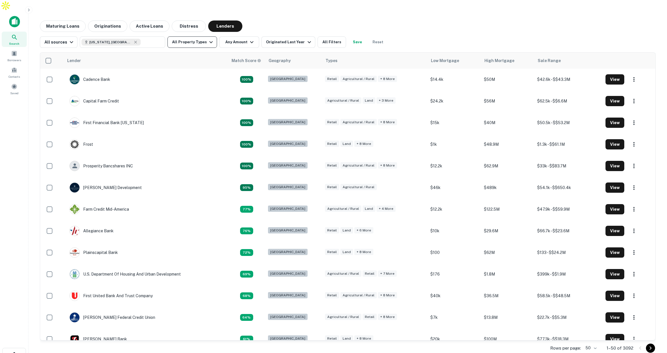
click at [203, 36] on button "All Property Types" at bounding box center [193, 41] width 50 height 11
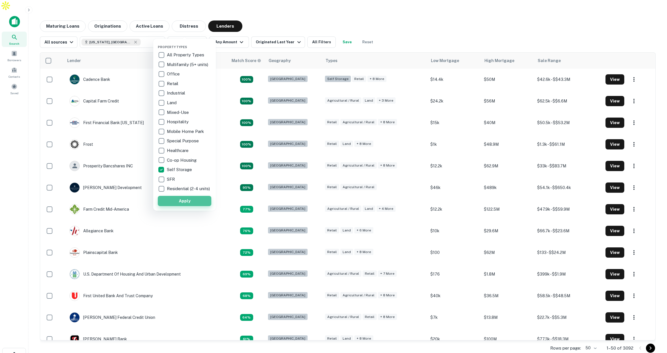
click at [197, 203] on button "Apply" at bounding box center [185, 201] width 54 height 10
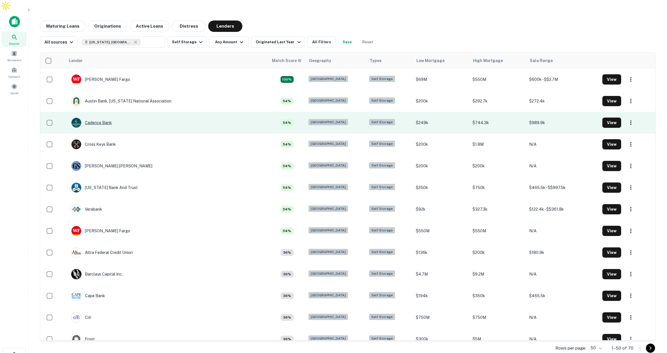
click at [107, 118] on div "Cadence Bank" at bounding box center [91, 123] width 41 height 10
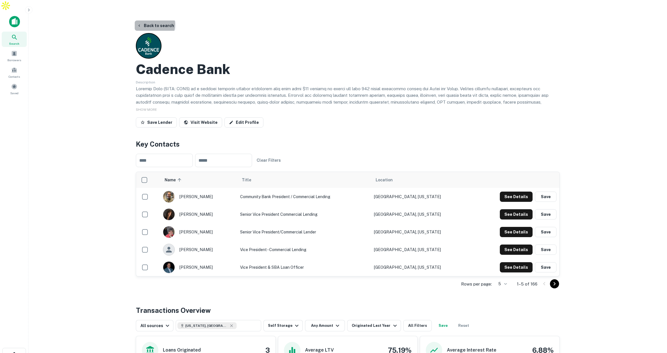
click at [150, 21] on button "Back to search" at bounding box center [156, 26] width 42 height 10
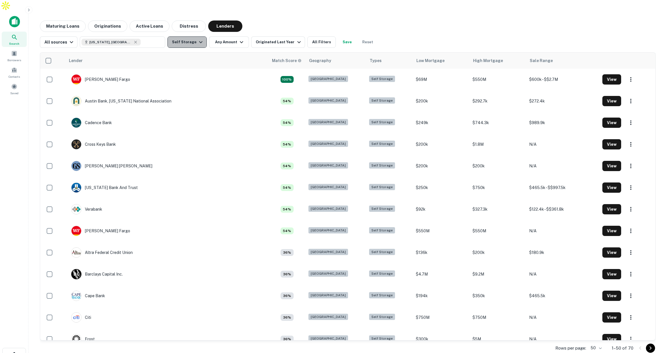
click at [191, 36] on button "Self Storage" at bounding box center [187, 41] width 39 height 11
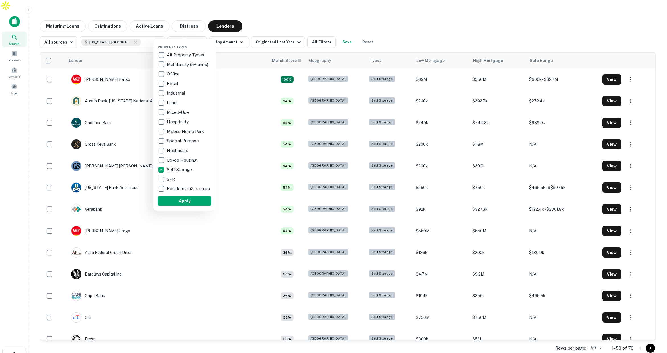
click at [290, 30] on div at bounding box center [333, 176] width 667 height 353
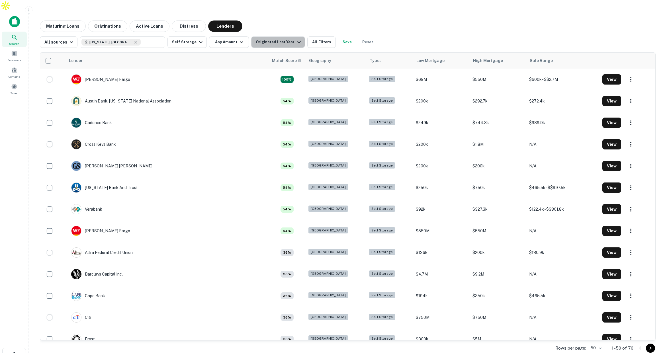
click at [288, 39] on div "Originated Last Year" at bounding box center [279, 42] width 46 height 7
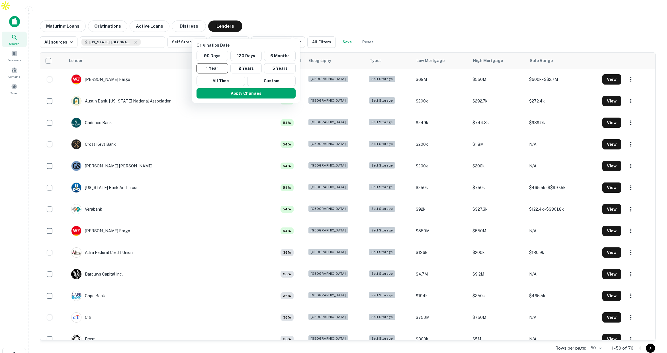
click at [306, 30] on div at bounding box center [333, 176] width 667 height 353
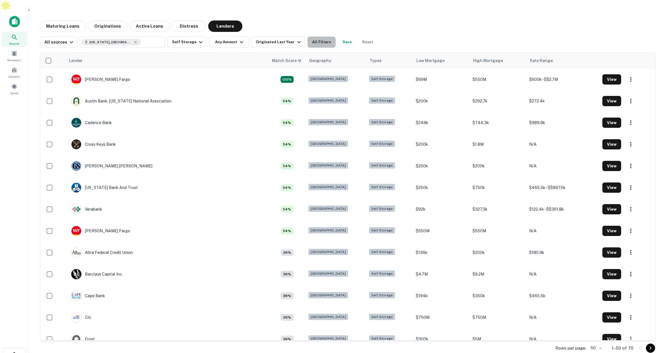
click at [316, 36] on button "All Filters" at bounding box center [321, 41] width 28 height 11
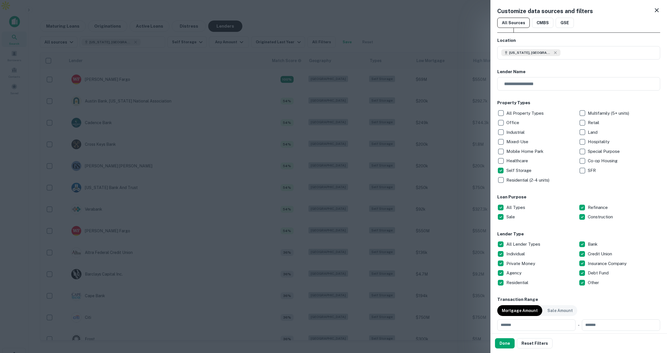
click at [389, 19] on div at bounding box center [333, 176] width 667 height 353
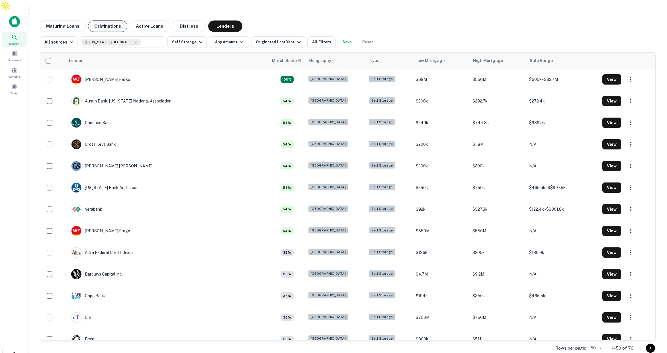
click at [104, 21] on button "Originations" at bounding box center [107, 26] width 39 height 11
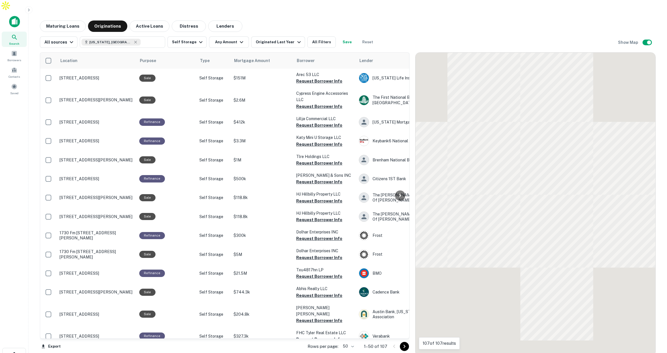
scroll to position [1, 0]
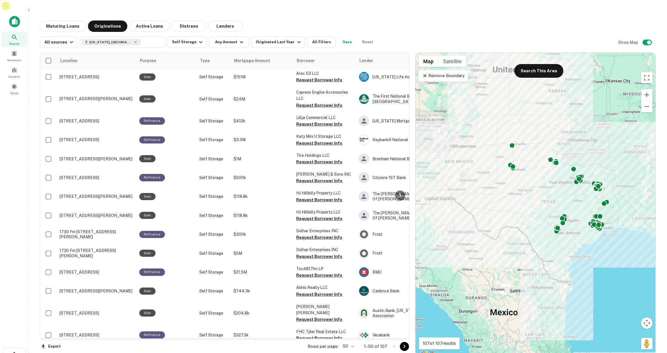
click at [447, 72] on p "Remove Boundary" at bounding box center [443, 75] width 42 height 7
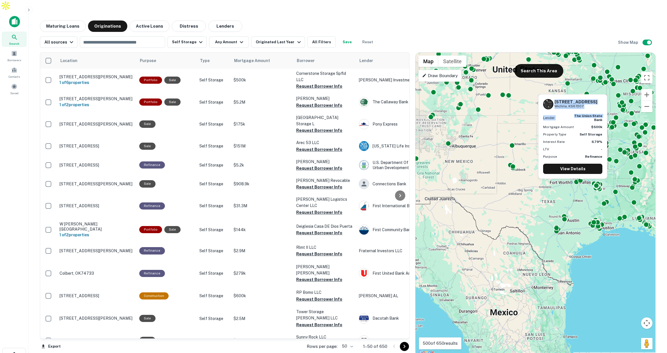
drag, startPoint x: 596, startPoint y: 94, endPoint x: 571, endPoint y: 119, distance: 35.5
click at [574, 119] on div "1717 S GREENWICH RD Wichita, KS67207 Lender the union state bank Mortgage Amoun…" at bounding box center [573, 137] width 68 height 84
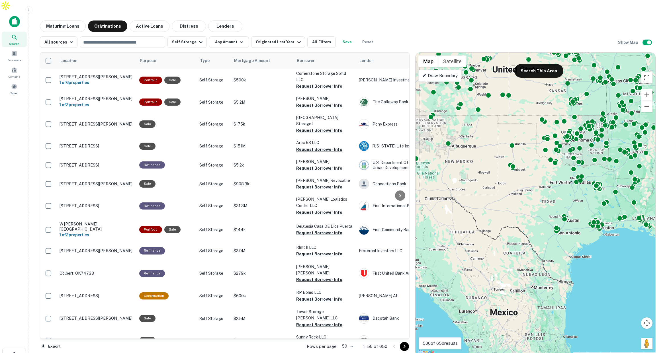
drag, startPoint x: 306, startPoint y: 6, endPoint x: 297, endPoint y: 8, distance: 9.1
click at [305, 11] on main "Maturing Loans Originations Active Loans Distress Lenders All sources ​ Self St…" at bounding box center [347, 187] width 639 height 353
click at [197, 39] on icon "button" at bounding box center [200, 42] width 7 height 7
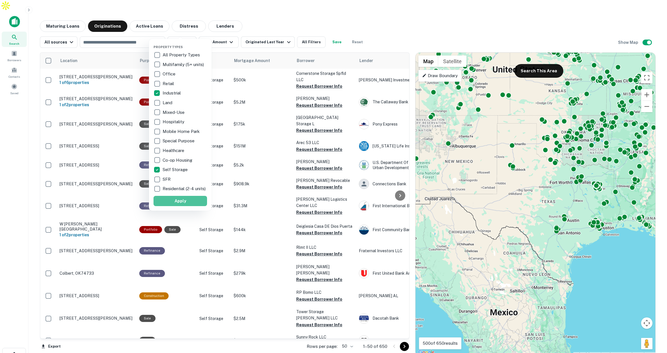
drag, startPoint x: 194, startPoint y: 205, endPoint x: 564, endPoint y: 151, distance: 374.4
click at [194, 204] on button "Apply" at bounding box center [181, 201] width 54 height 10
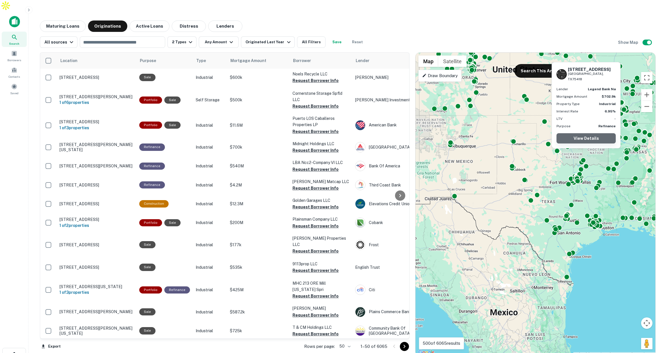
click at [592, 140] on link "View Details" at bounding box center [586, 138] width 59 height 10
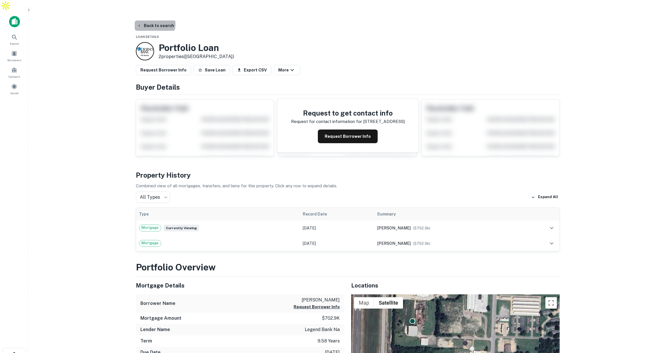
click at [154, 21] on button "Back to search" at bounding box center [156, 26] width 42 height 10
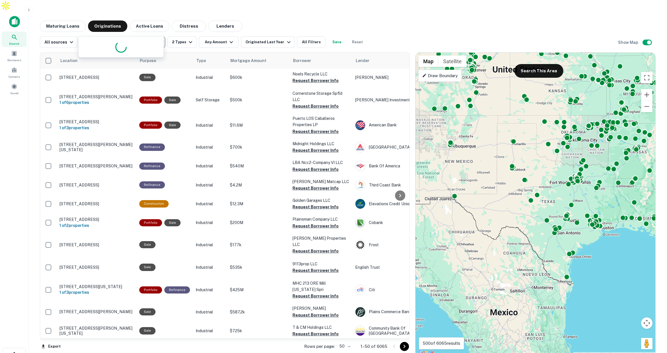
type input "**********"
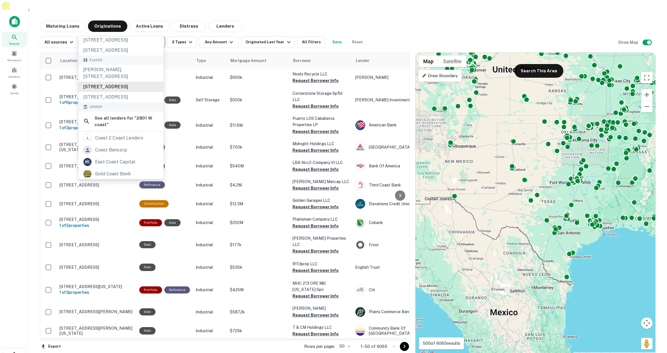
scroll to position [22, 0]
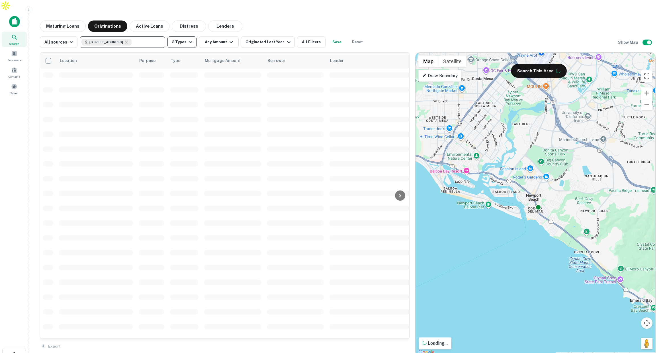
click at [185, 36] on button "2 Types" at bounding box center [182, 41] width 29 height 11
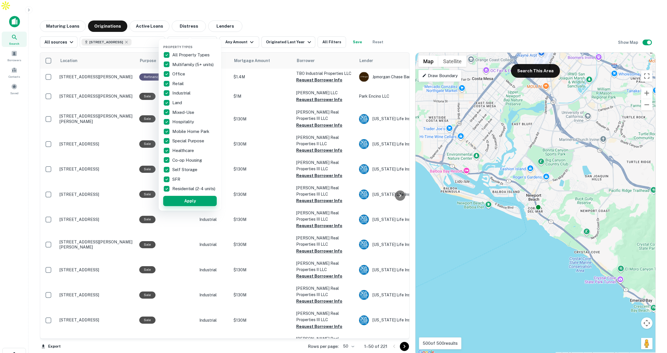
click at [209, 206] on button "Apply" at bounding box center [190, 201] width 54 height 10
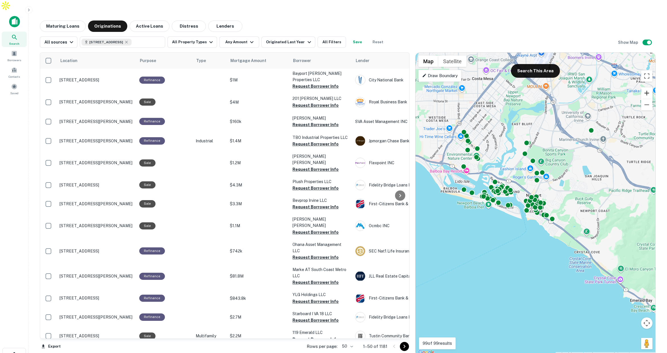
click at [645, 87] on button "Zoom in" at bounding box center [646, 92] width 11 height 11
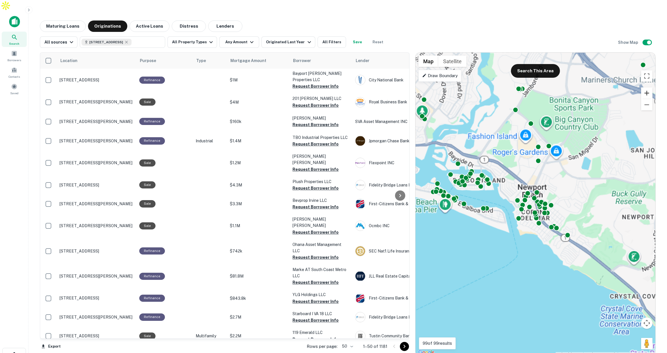
click at [645, 87] on button "Zoom in" at bounding box center [646, 92] width 11 height 11
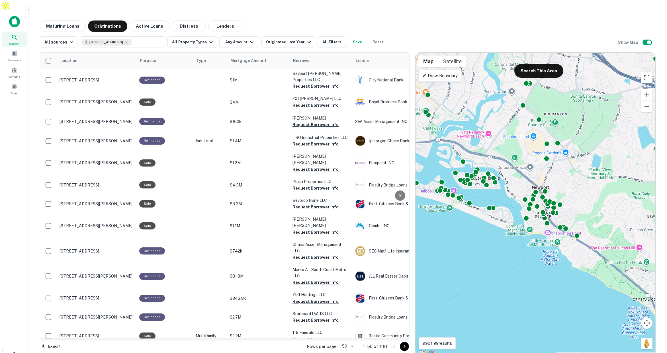
click at [455, 72] on p "Draw Boundary" at bounding box center [440, 75] width 36 height 7
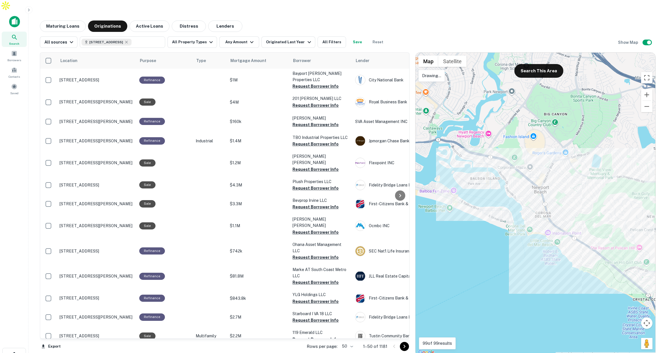
drag, startPoint x: 575, startPoint y: 160, endPoint x: 545, endPoint y: 150, distance: 31.4
click at [547, 147] on div "To activate drag with keyboard, press Alt + Enter. Once in keyboard drag state,…" at bounding box center [536, 205] width 240 height 304
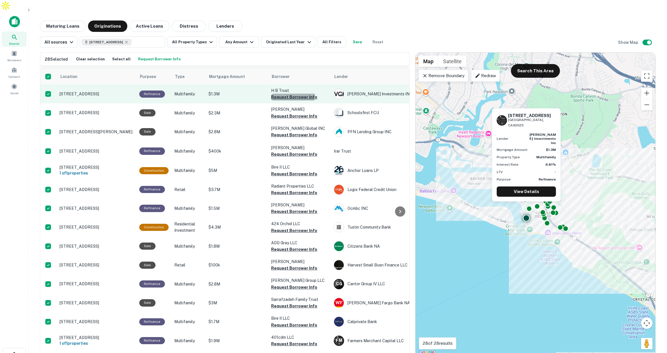
click at [288, 94] on button "Request Borrower Info" at bounding box center [294, 97] width 46 height 7
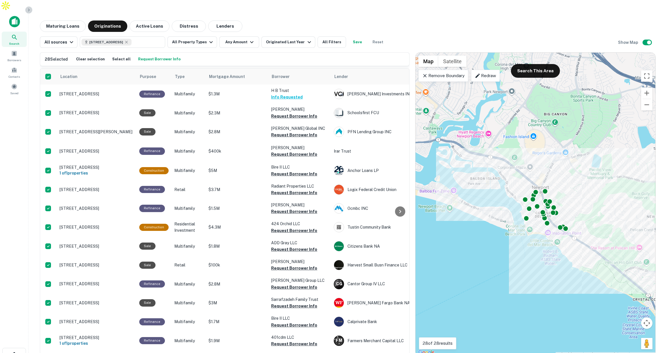
click at [28, 10] on icon "button" at bounding box center [29, 10] width 5 height 5
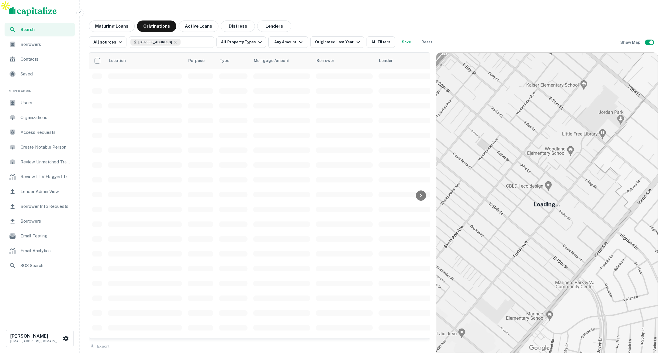
click at [40, 99] on div "Users" at bounding box center [40, 103] width 70 height 14
